Goal: Browse casually

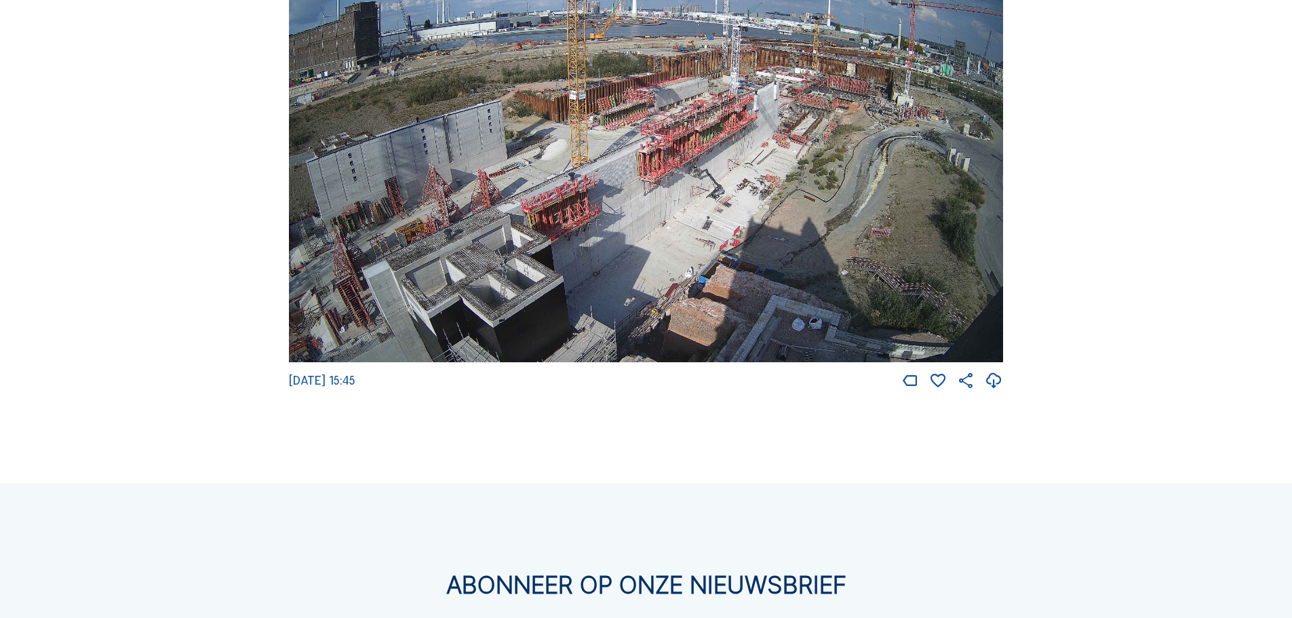
scroll to position [2443, 0]
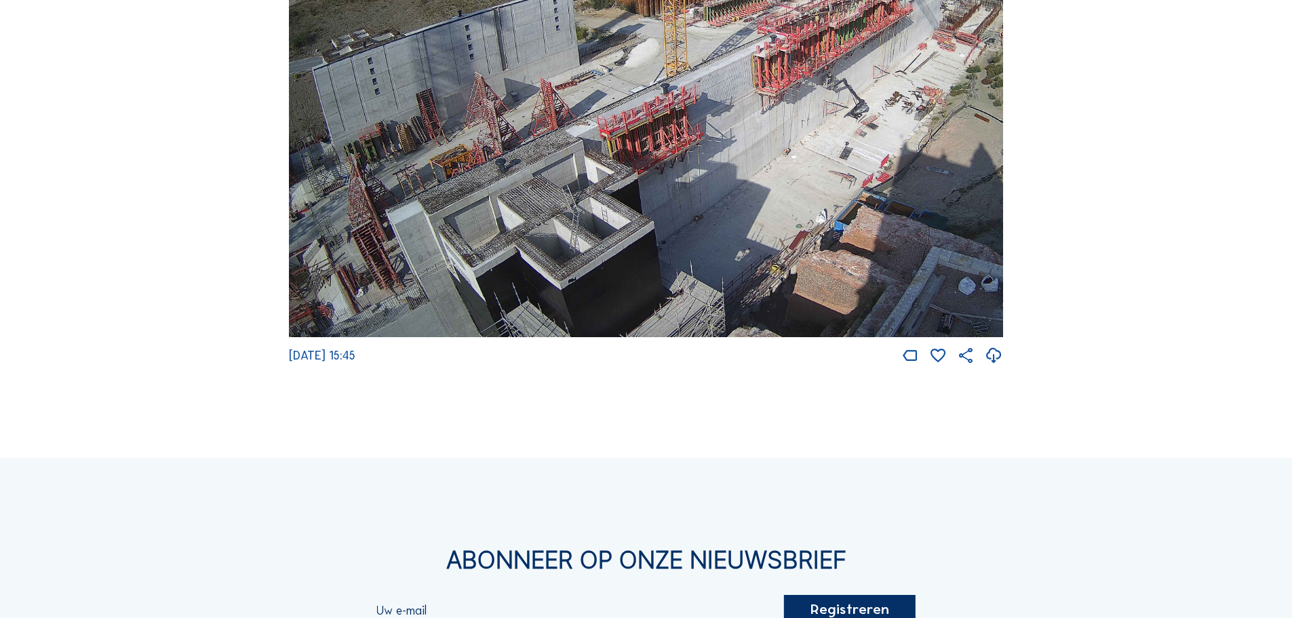
drag, startPoint x: 530, startPoint y: 313, endPoint x: 621, endPoint y: 102, distance: 229.1
click at [621, 102] on img at bounding box center [646, 137] width 714 height 402
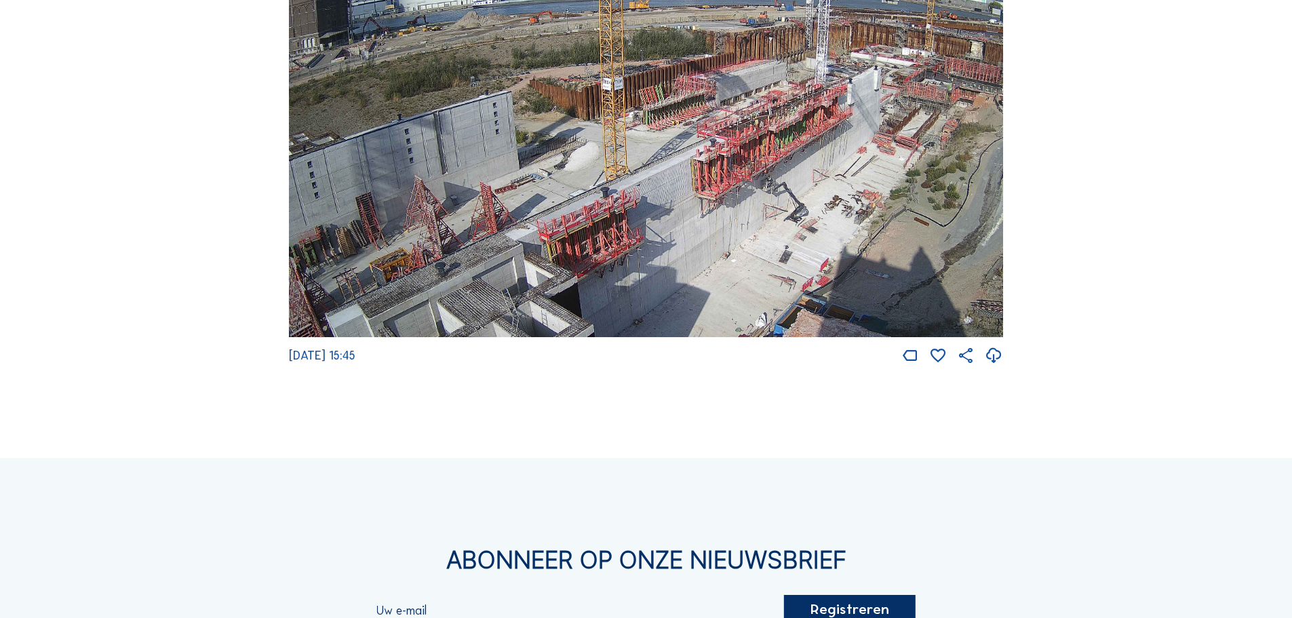
drag, startPoint x: 923, startPoint y: 163, endPoint x: 863, endPoint y: 267, distance: 120.1
click at [863, 267] on img at bounding box center [646, 137] width 714 height 402
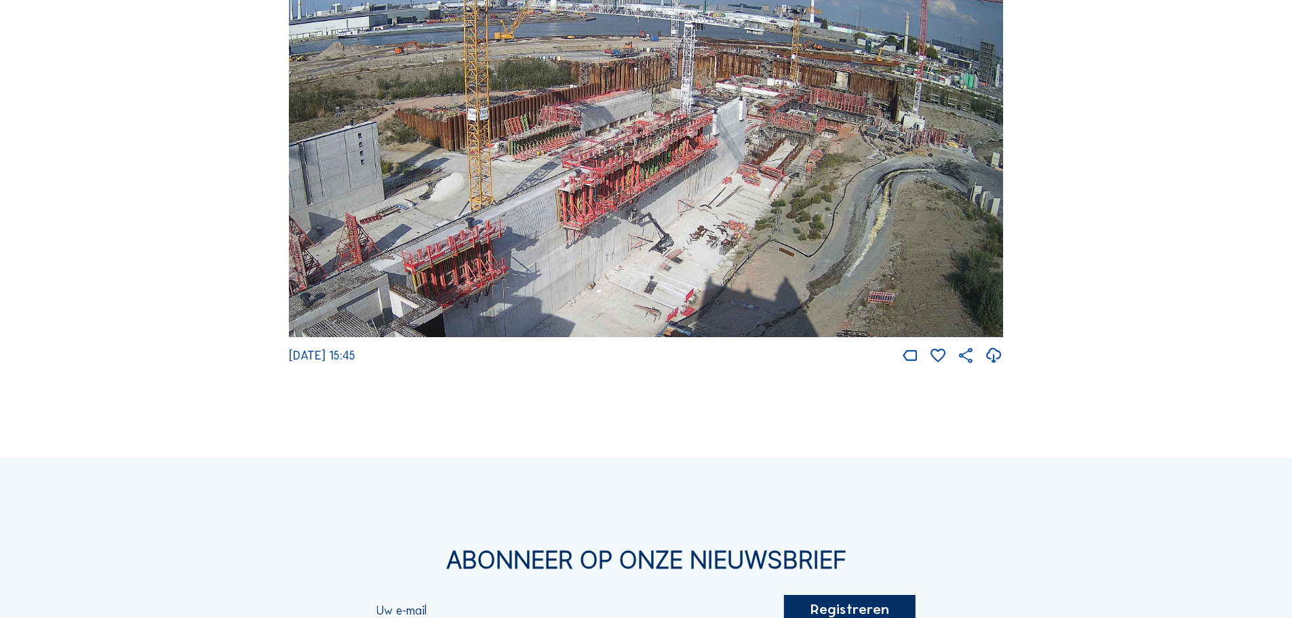
drag, startPoint x: 916, startPoint y: 191, endPoint x: 781, endPoint y: 277, distance: 159.8
click at [781, 277] on img at bounding box center [646, 137] width 714 height 402
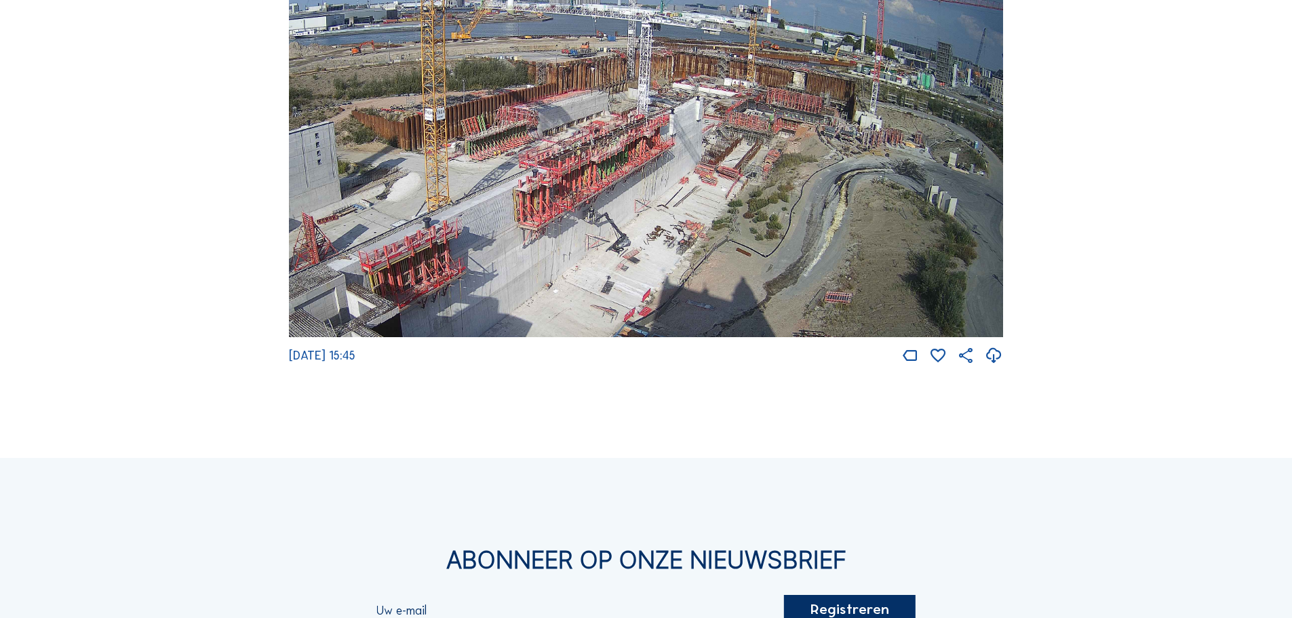
drag, startPoint x: 765, startPoint y: 242, endPoint x: 708, endPoint y: 259, distance: 59.7
click at [708, 259] on img at bounding box center [646, 137] width 714 height 402
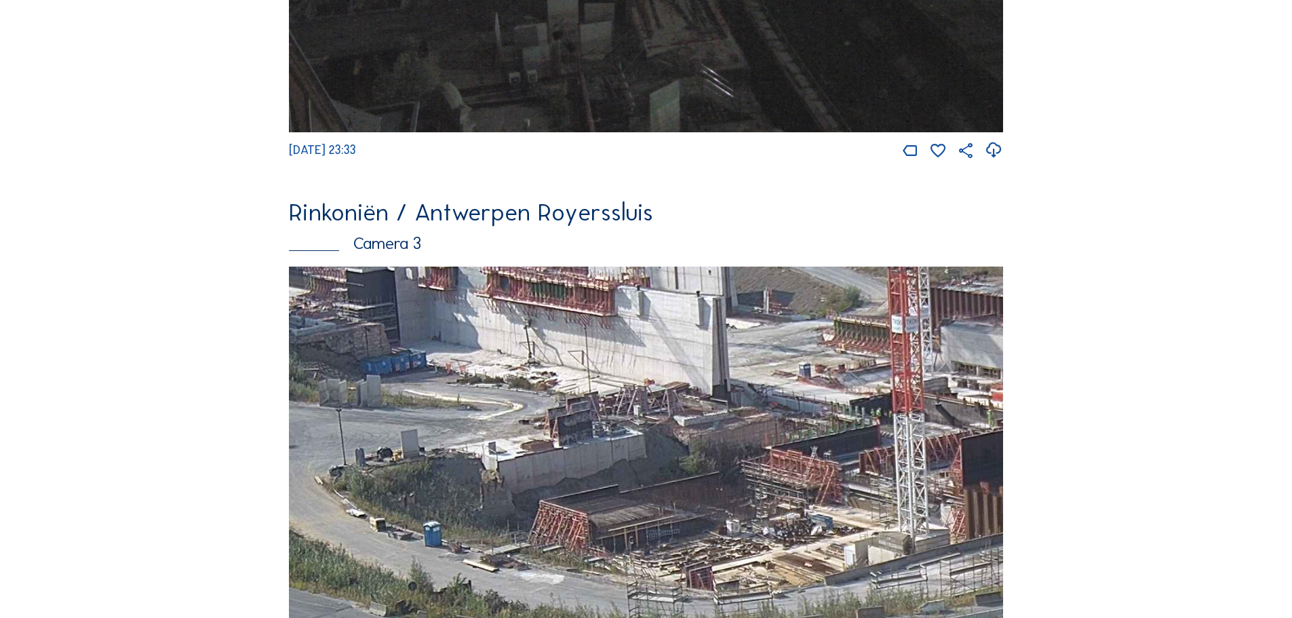
scroll to position [1574, 0]
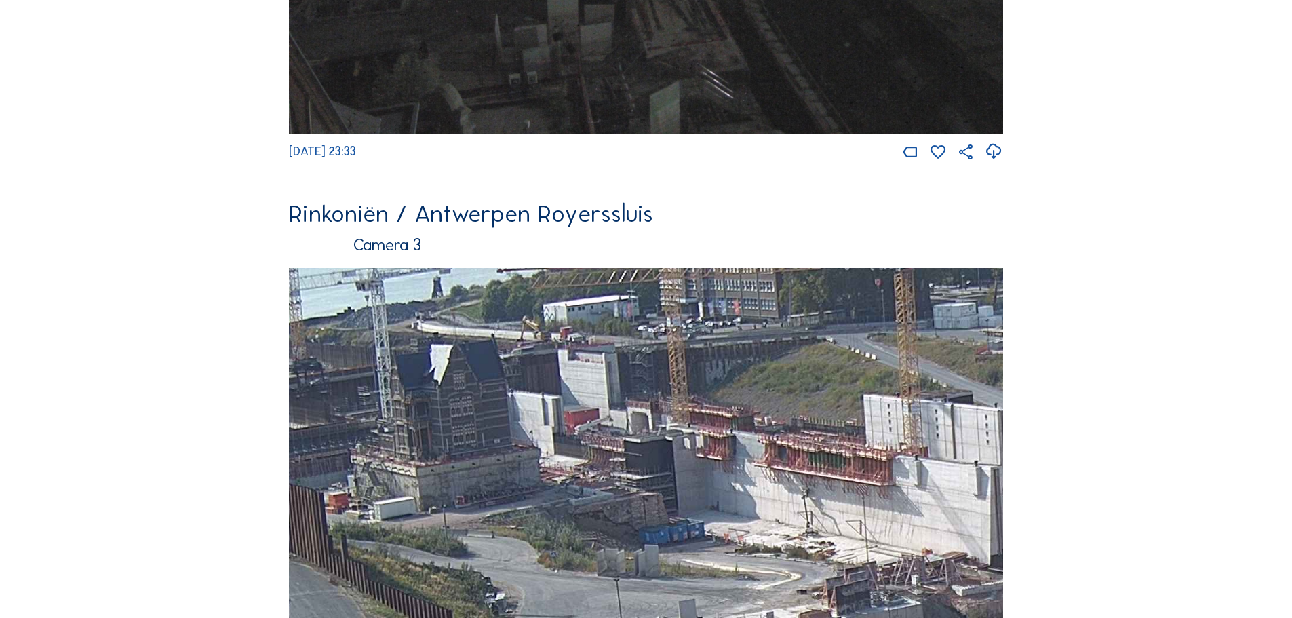
drag, startPoint x: 487, startPoint y: 393, endPoint x: 767, endPoint y: 562, distance: 326.6
click at [767, 562] on img at bounding box center [646, 469] width 714 height 402
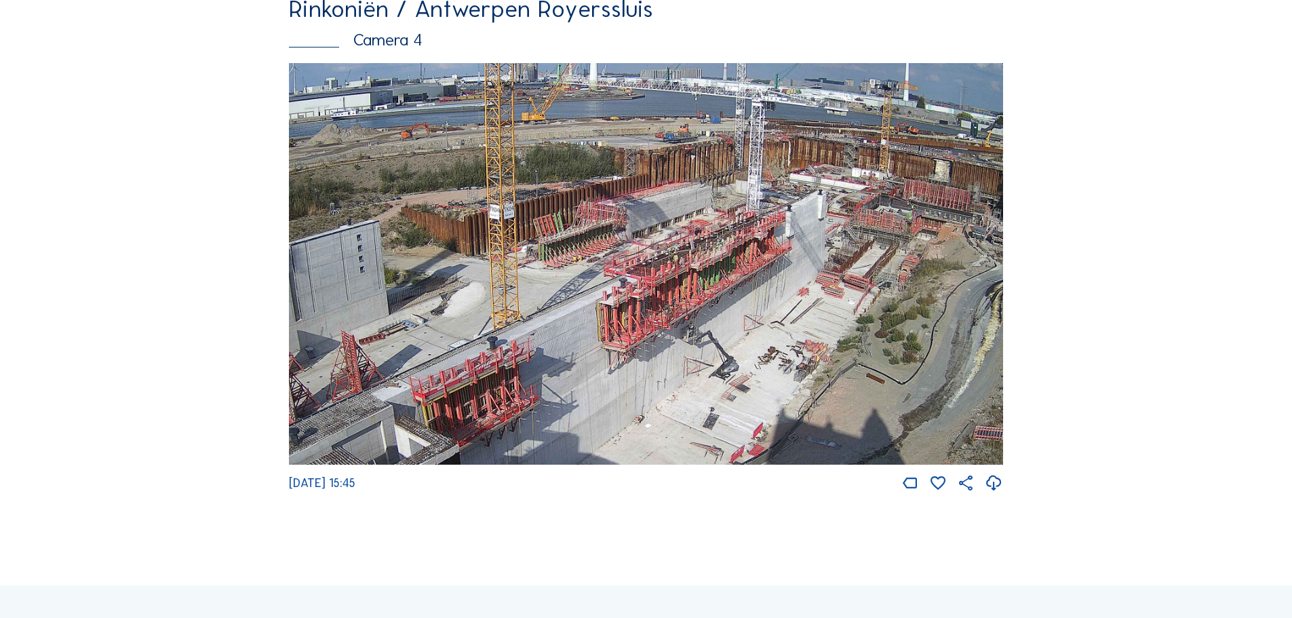
scroll to position [2252, 0]
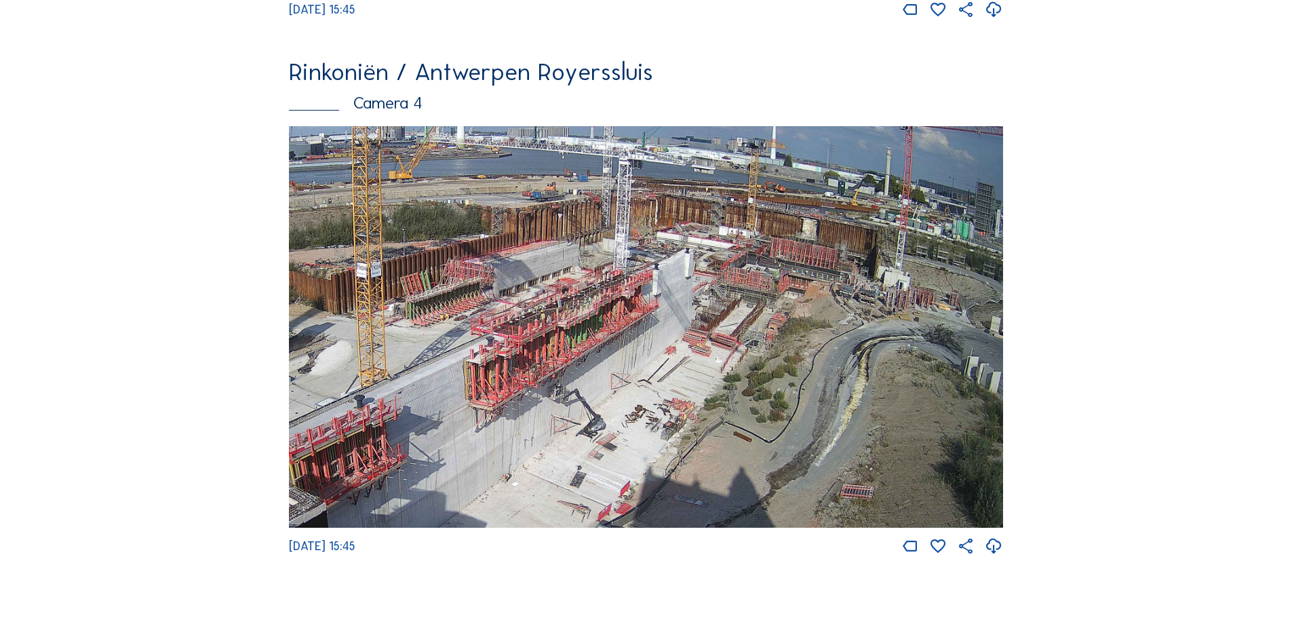
drag, startPoint x: 882, startPoint y: 300, endPoint x: 749, endPoint y: 295, distance: 133.0
click at [749, 295] on img at bounding box center [646, 327] width 714 height 402
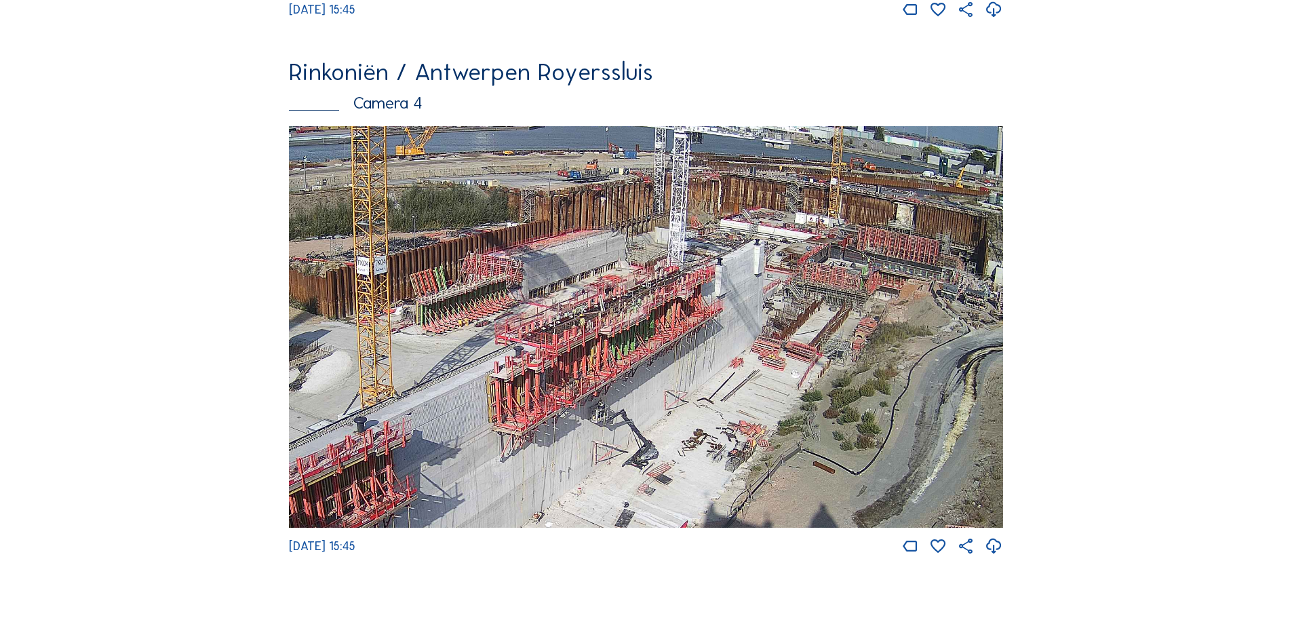
drag, startPoint x: 934, startPoint y: 379, endPoint x: 838, endPoint y: 373, distance: 96.5
click at [838, 373] on img at bounding box center [646, 327] width 714 height 402
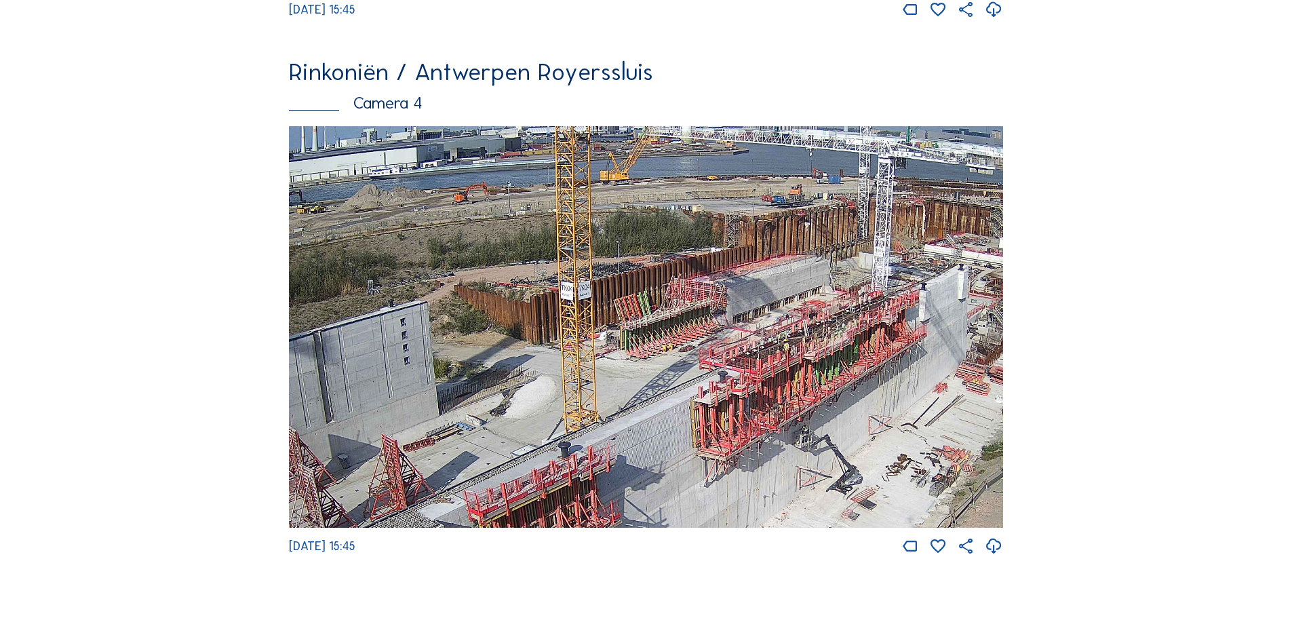
drag, startPoint x: 732, startPoint y: 370, endPoint x: 805, endPoint y: 381, distance: 74.0
click at [805, 381] on img at bounding box center [646, 327] width 714 height 402
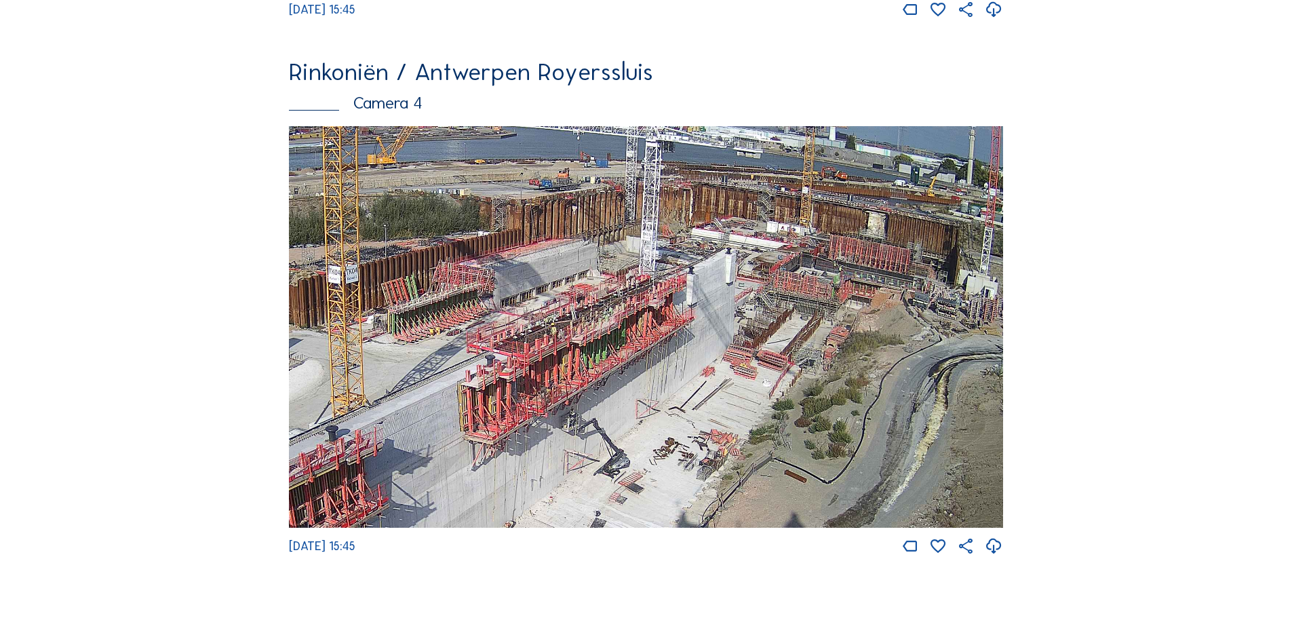
drag, startPoint x: 925, startPoint y: 359, endPoint x: 687, endPoint y: 341, distance: 239.4
click at [687, 341] on img at bounding box center [646, 327] width 714 height 402
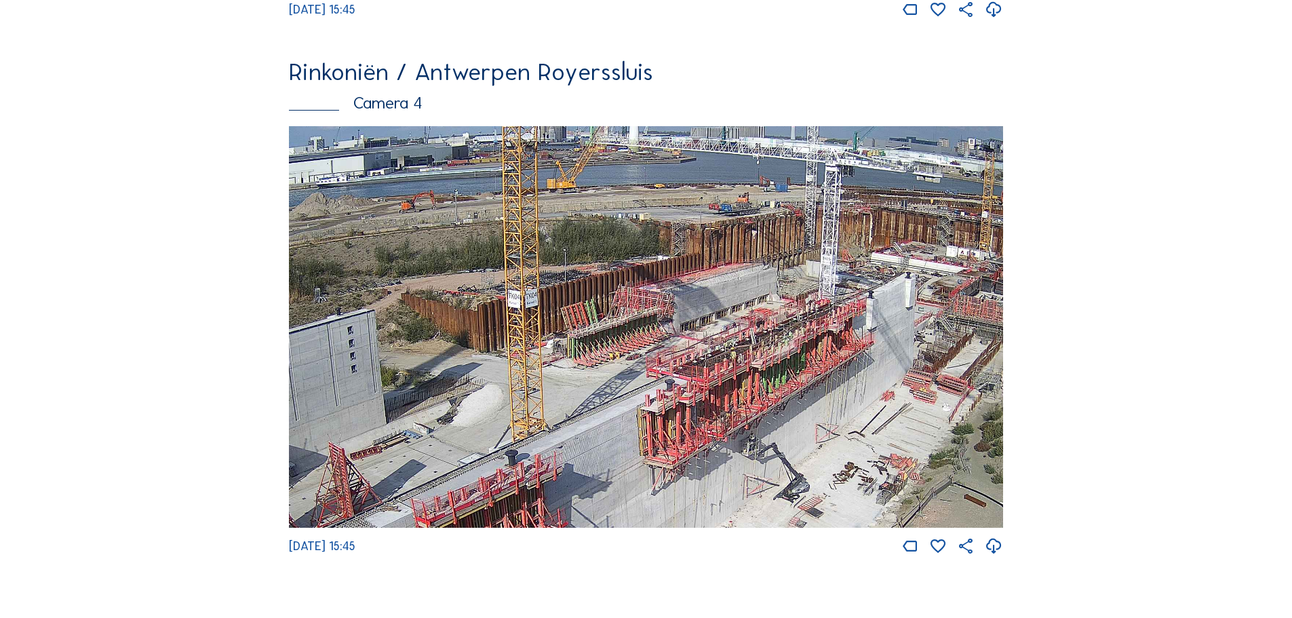
drag, startPoint x: 686, startPoint y: 341, endPoint x: 872, endPoint y: 367, distance: 187.7
click at [872, 367] on img at bounding box center [646, 327] width 714 height 402
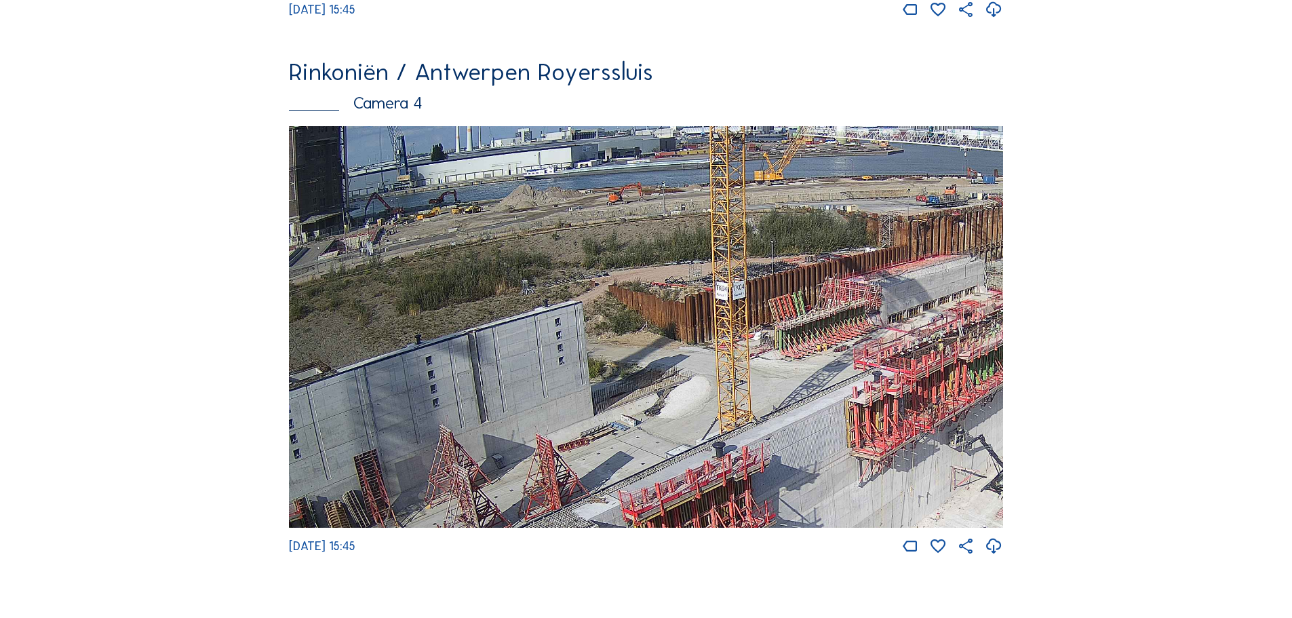
drag, startPoint x: 714, startPoint y: 347, endPoint x: 921, endPoint y: 339, distance: 207.7
click at [921, 339] on img at bounding box center [646, 327] width 714 height 402
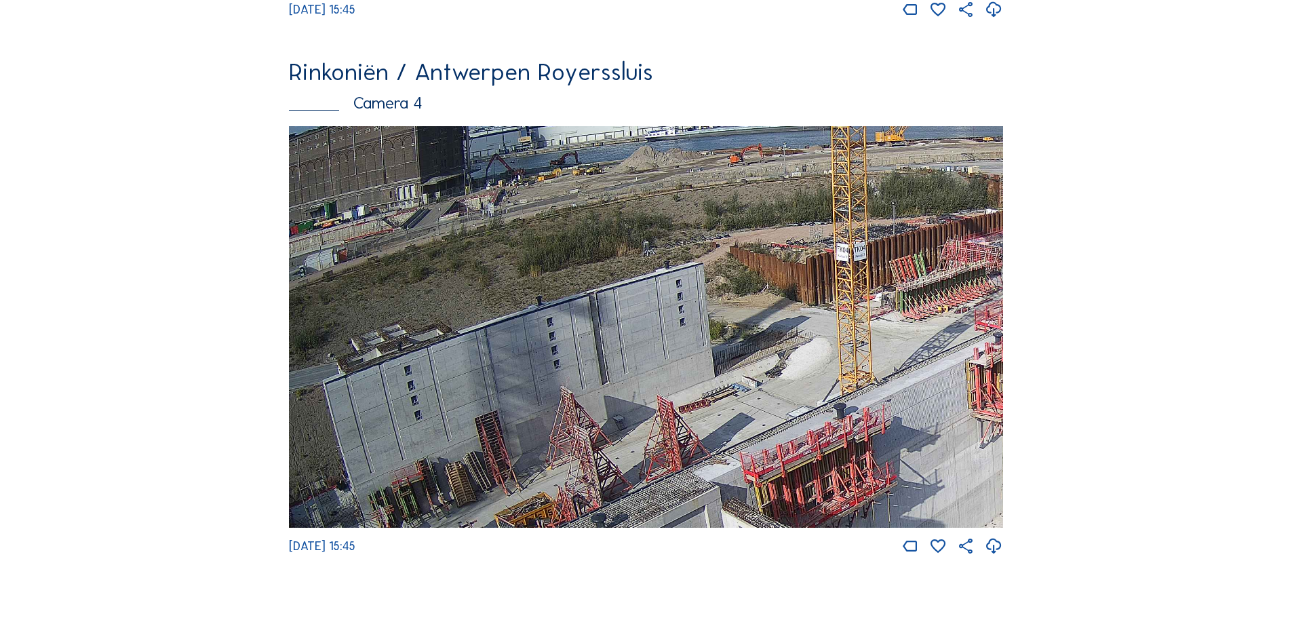
drag, startPoint x: 731, startPoint y: 307, endPoint x: 995, endPoint y: 206, distance: 282.6
click at [994, 208] on img at bounding box center [646, 327] width 714 height 402
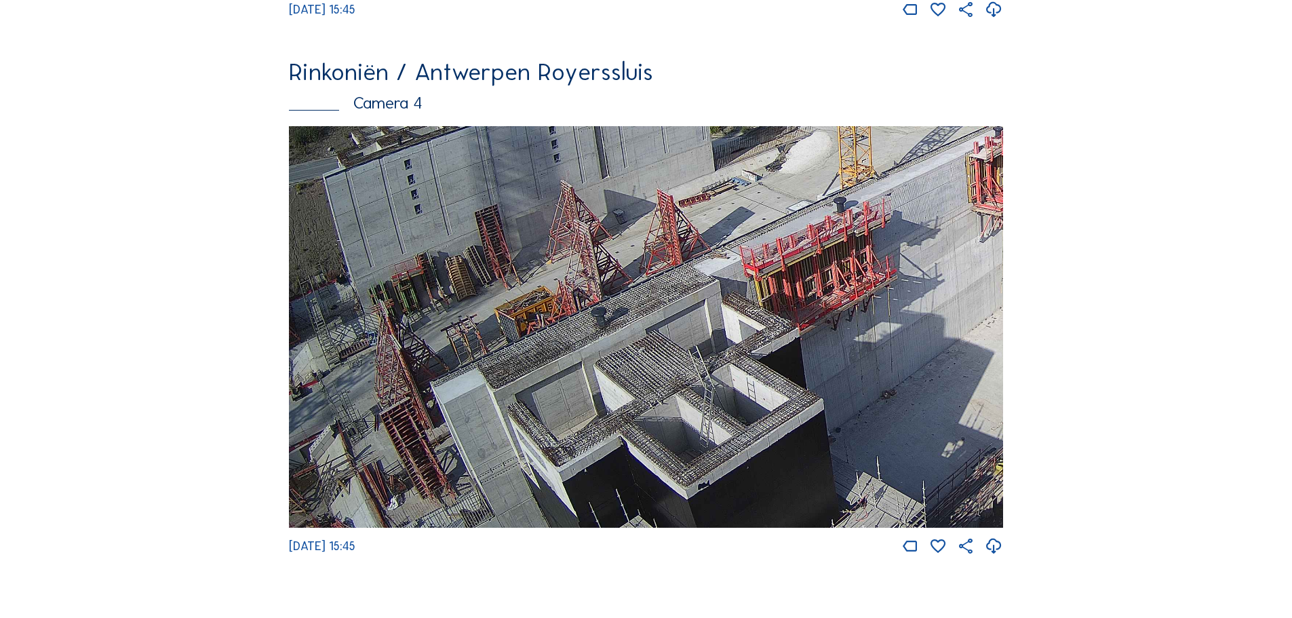
drag, startPoint x: 851, startPoint y: 254, endPoint x: 883, endPoint y: 214, distance: 51.1
click at [882, 216] on img at bounding box center [646, 327] width 714 height 402
